Goal: Go to known website: Access a specific website the user already knows

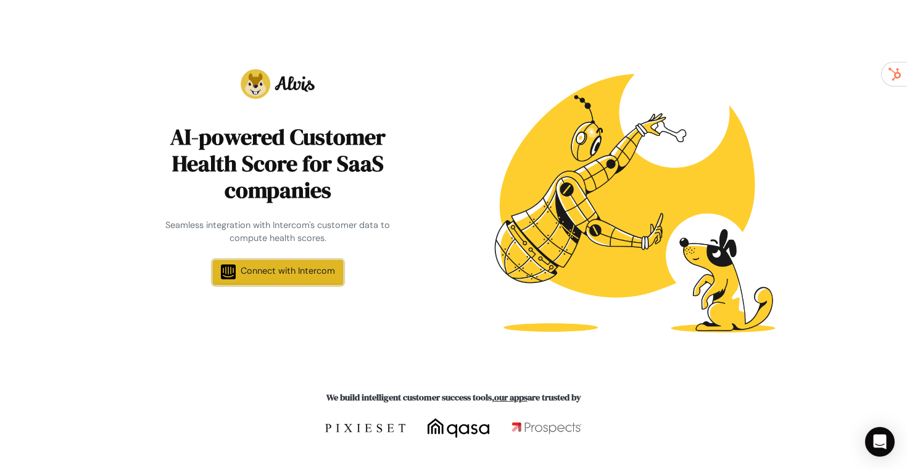
click at [277, 273] on span "Connect with Intercom" at bounding box center [288, 270] width 94 height 11
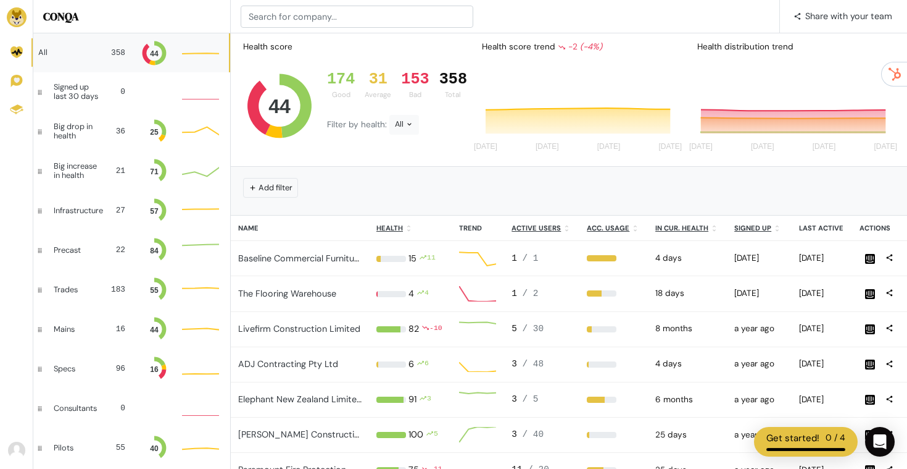
click at [383, 2] on div "📢 What's new 1 Share with your team" at bounding box center [569, 16] width 677 height 33
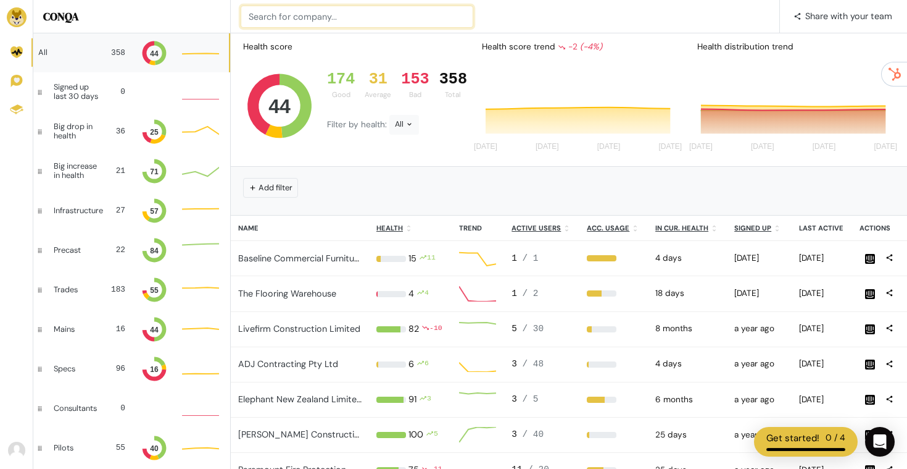
click at [383, 14] on input at bounding box center [357, 17] width 233 height 22
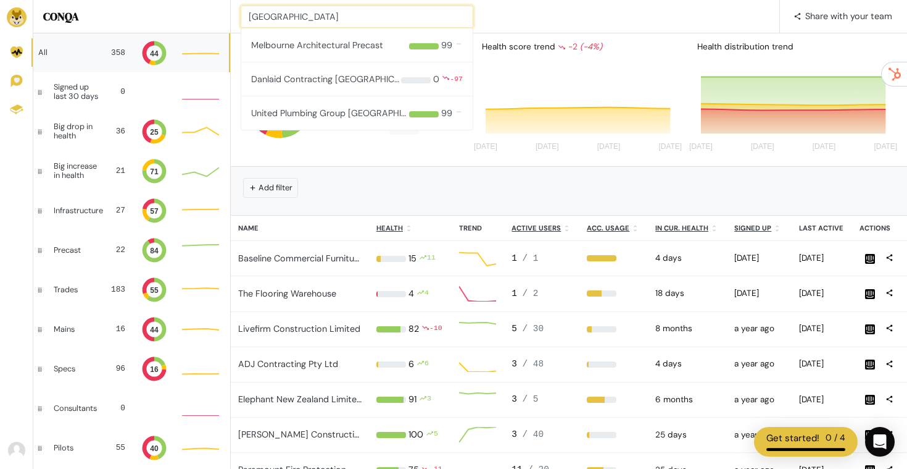
type input "[GEOGRAPHIC_DATA]"
